Goal: Obtain resource: Obtain resource

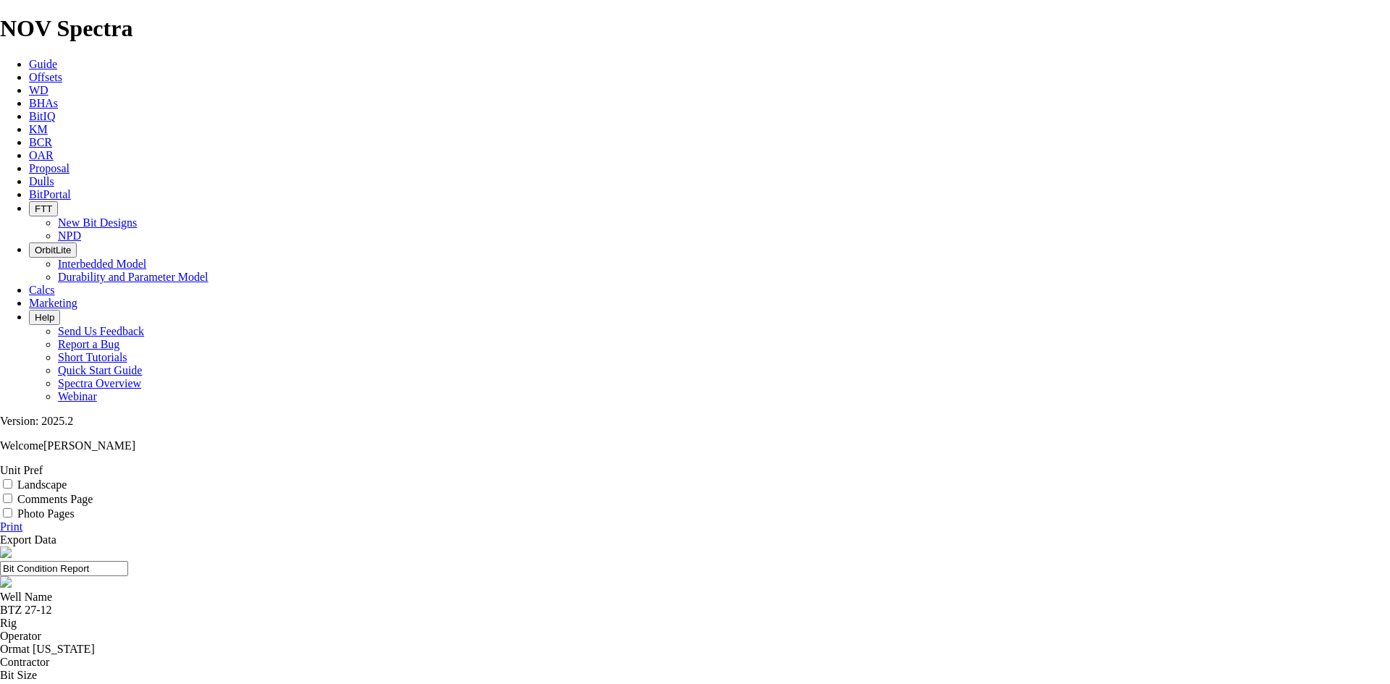
click at [75, 507] on label "Photo Pages" at bounding box center [45, 513] width 57 height 12
click at [12, 508] on input "Photo Pages" at bounding box center [7, 512] width 9 height 9
checkbox input "true"
click at [22, 520] on link "Print" at bounding box center [11, 526] width 22 height 12
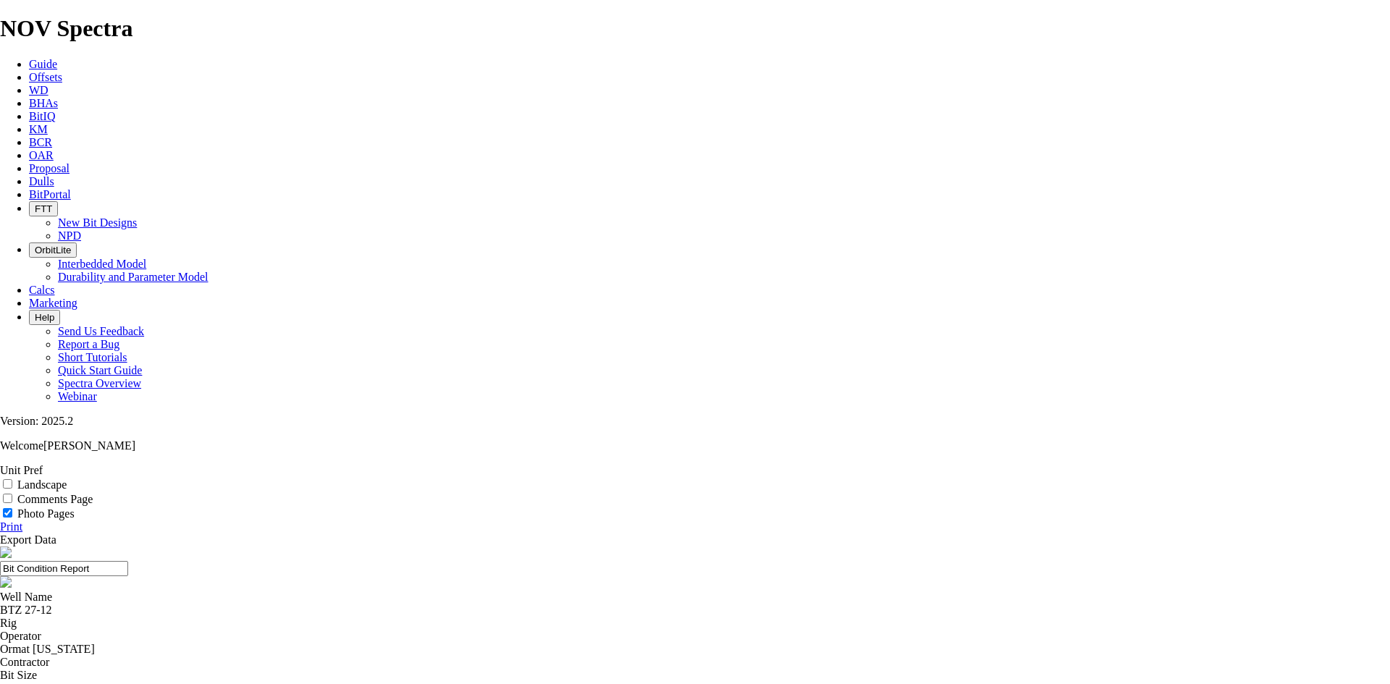
scroll to position [217, 0]
click at [75, 507] on label "Photo Pages" at bounding box center [45, 513] width 57 height 12
click at [12, 508] on input "Photo Pages" at bounding box center [7, 512] width 9 height 9
checkbox input "true"
click at [22, 520] on link "Print" at bounding box center [11, 526] width 22 height 12
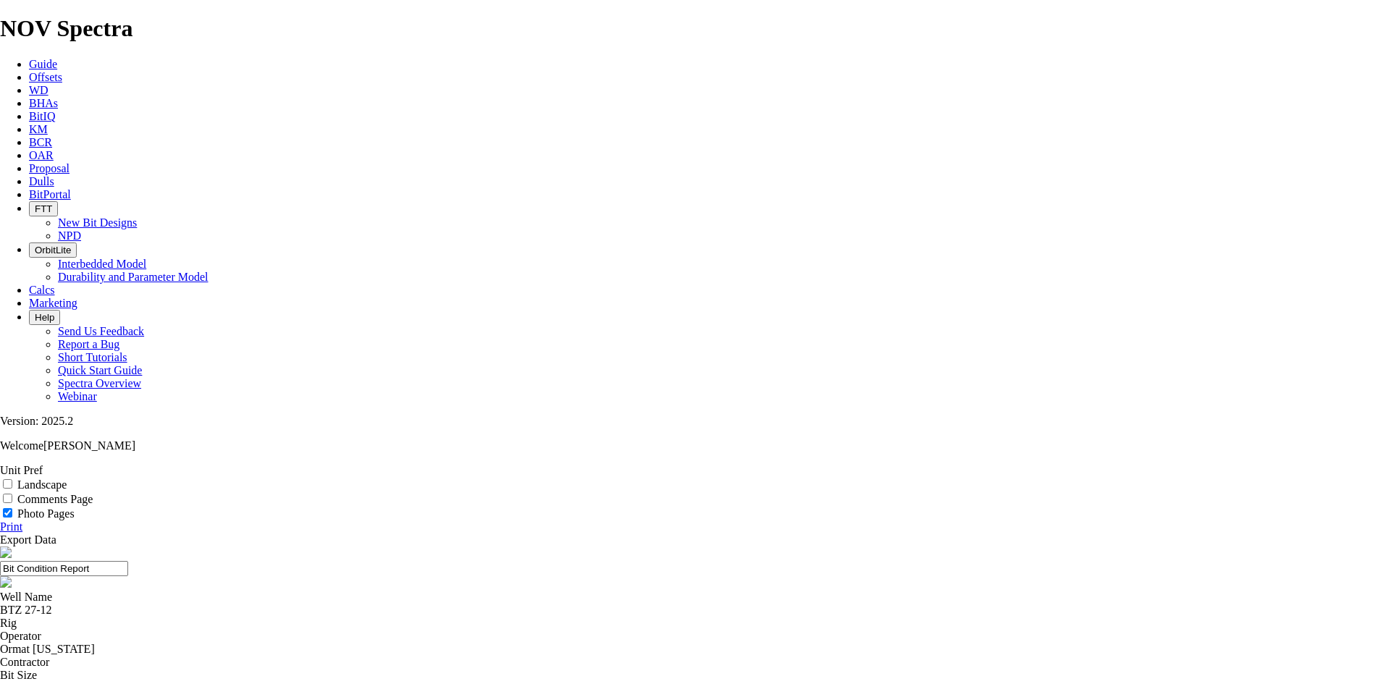
scroll to position [1737, 0]
click at [12, 508] on input "Photo Pages" at bounding box center [7, 512] width 9 height 9
checkbox input "true"
click at [0, 520] on icon at bounding box center [0, 526] width 0 height 12
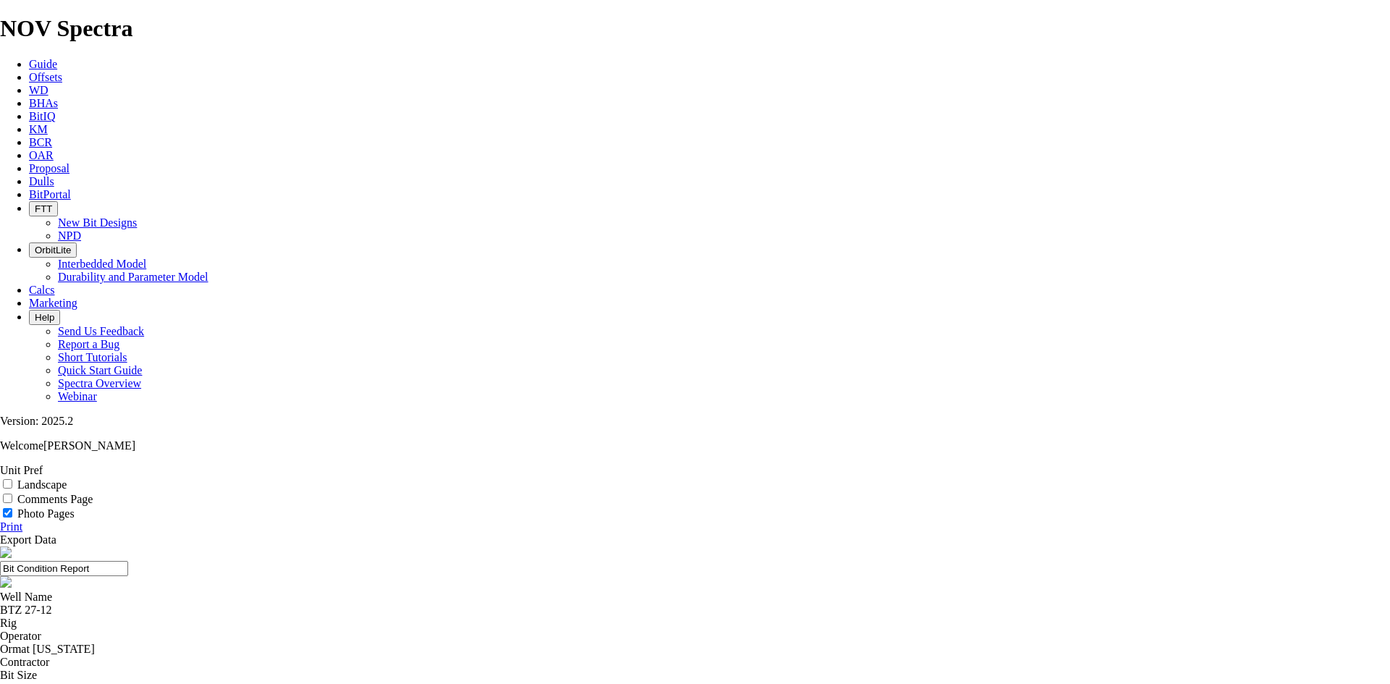
scroll to position [724, 0]
click at [12, 508] on input "Photo Pages" at bounding box center [7, 512] width 9 height 9
checkbox input "true"
click at [22, 520] on link "Print" at bounding box center [11, 526] width 22 height 12
